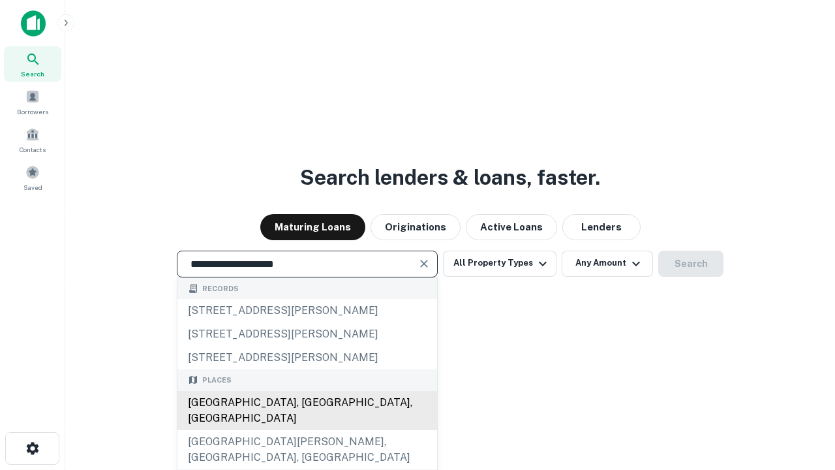
click at [307, 430] on div "Santa Monica, CA, USA" at bounding box center [307, 410] width 260 height 39
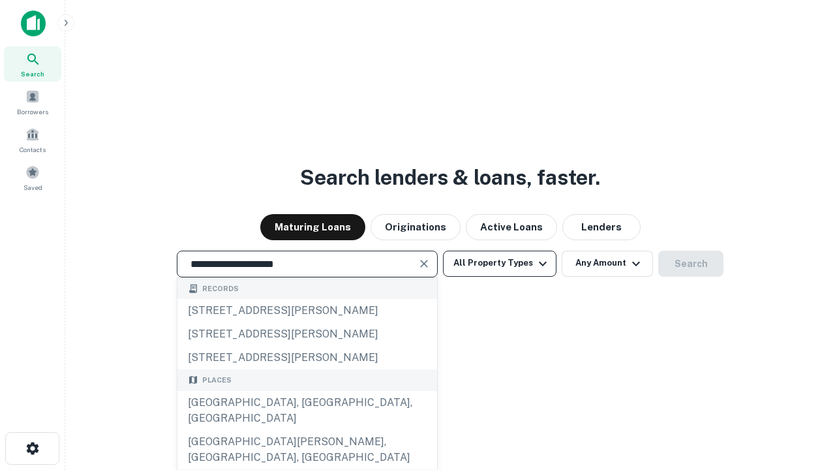
click at [500, 263] on button "All Property Types" at bounding box center [500, 264] width 114 height 26
type input "**********"
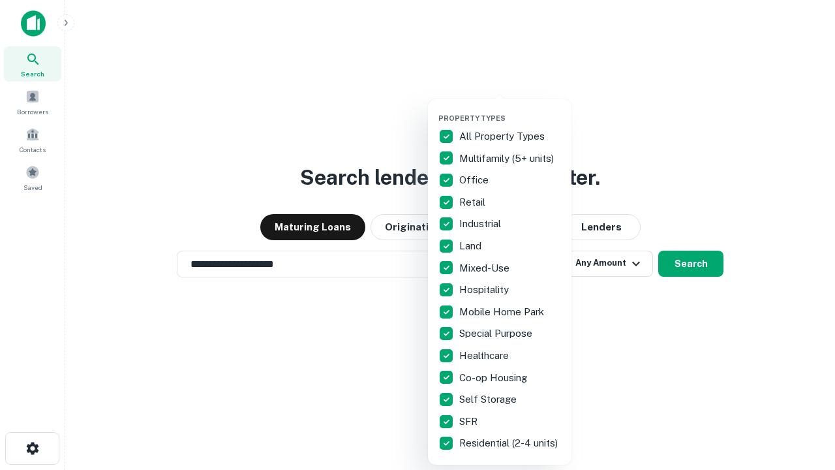
click at [510, 110] on button "button" at bounding box center [510, 110] width 144 height 1
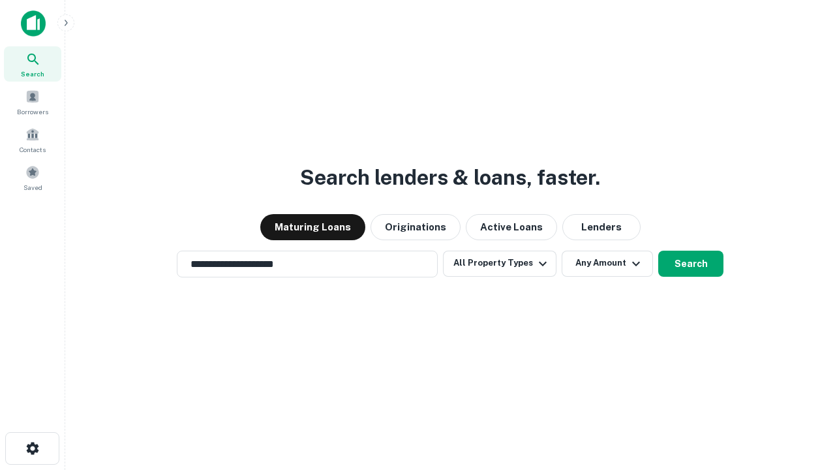
scroll to position [20, 0]
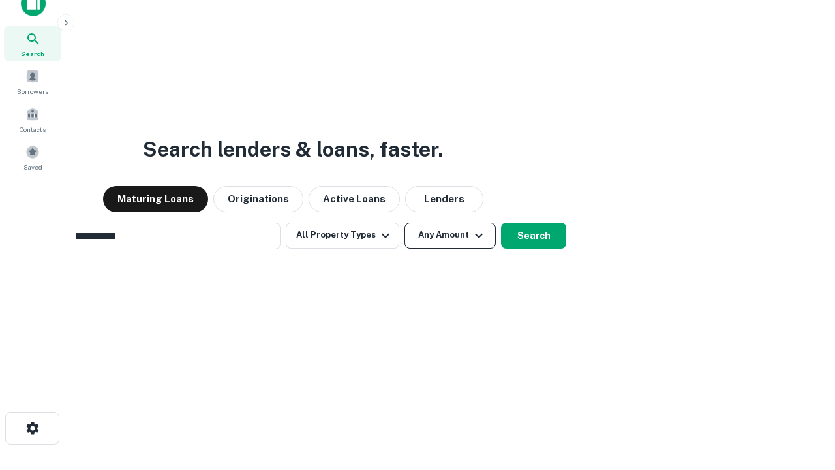
click at [404, 222] on button "Any Amount" at bounding box center [449, 235] width 91 height 26
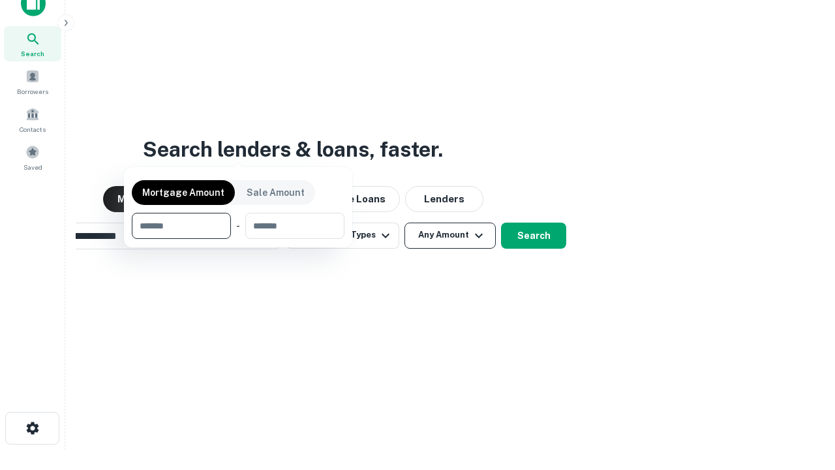
scroll to position [21, 0]
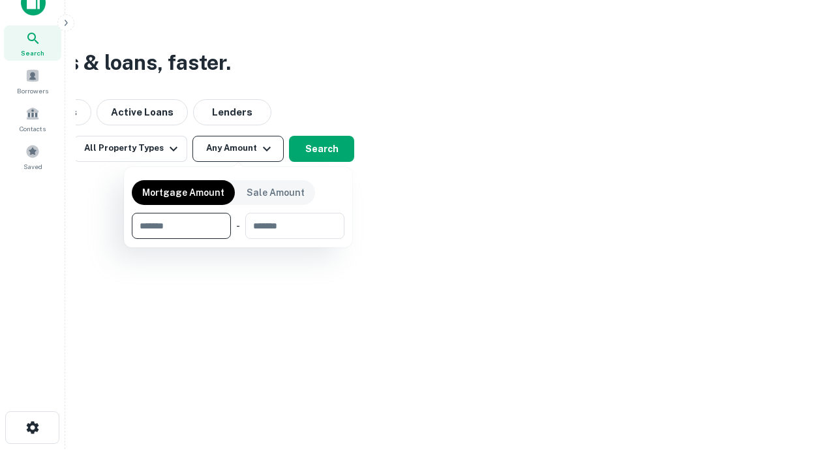
type input "*******"
click at [238, 239] on button "button" at bounding box center [238, 239] width 213 height 1
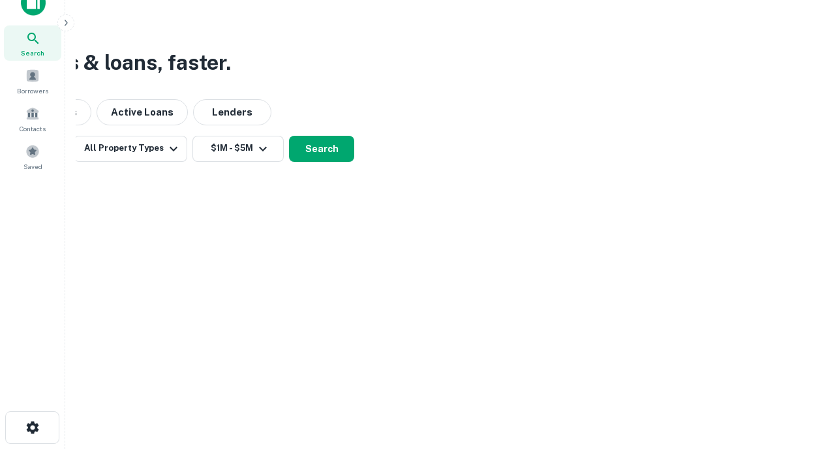
scroll to position [8, 241]
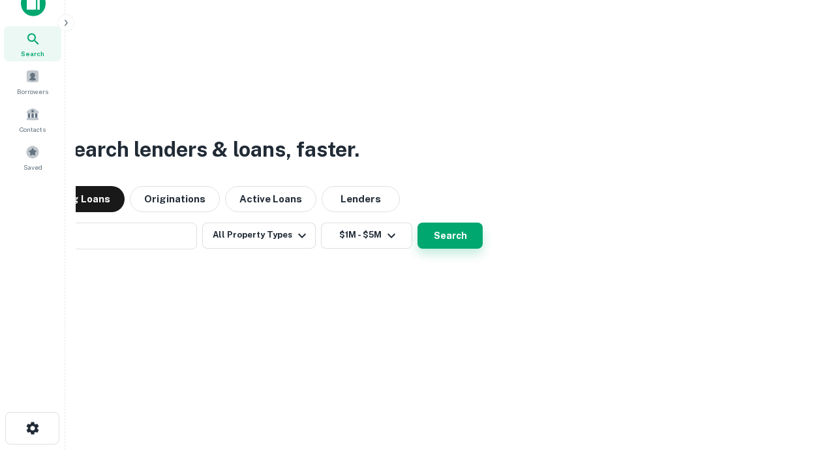
click at [418, 222] on button "Search" at bounding box center [450, 235] width 65 height 26
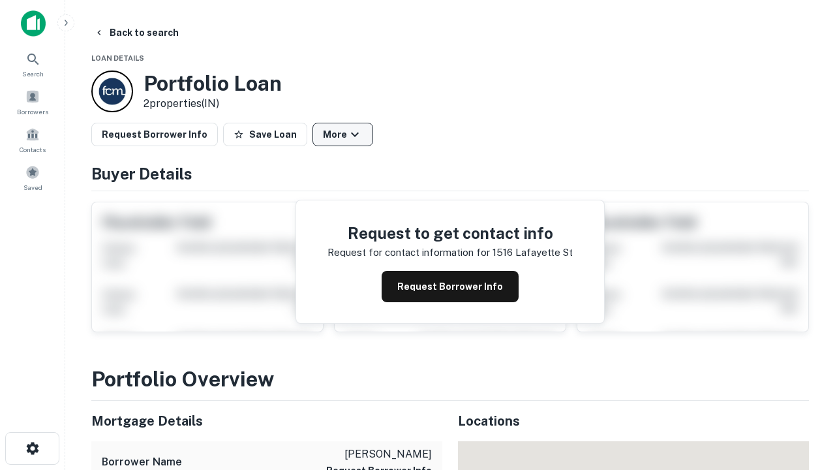
click at [343, 134] on button "More" at bounding box center [342, 134] width 61 height 23
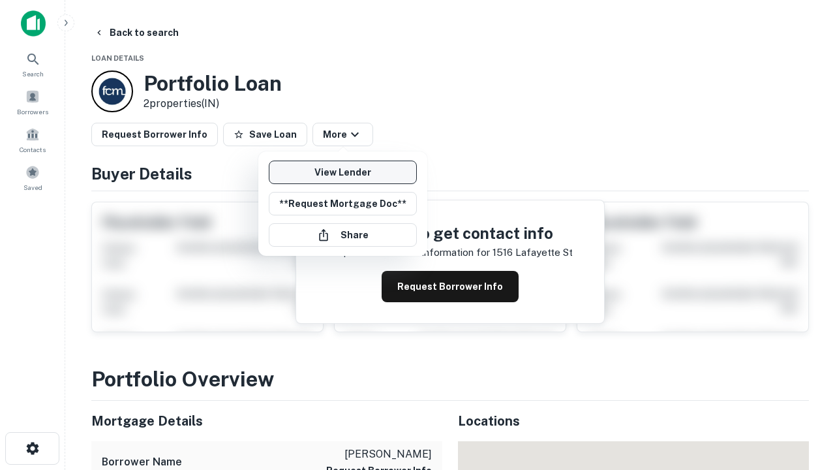
click at [343, 172] on link "View Lender" at bounding box center [343, 171] width 148 height 23
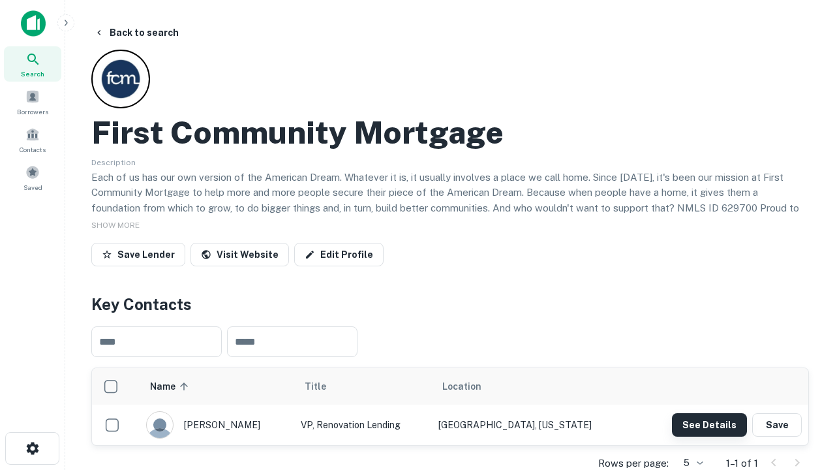
click at [709, 424] on button "See Details" at bounding box center [709, 424] width 75 height 23
